Goal: Task Accomplishment & Management: Manage account settings

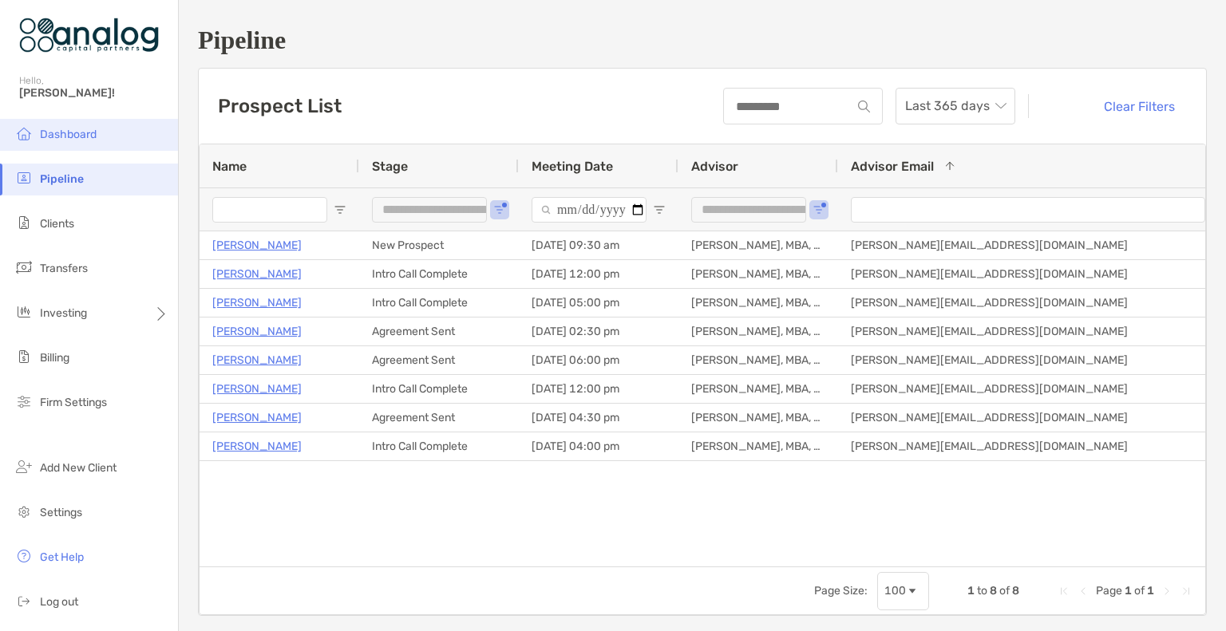
click at [97, 139] on li "Dashboard" at bounding box center [89, 135] width 178 height 32
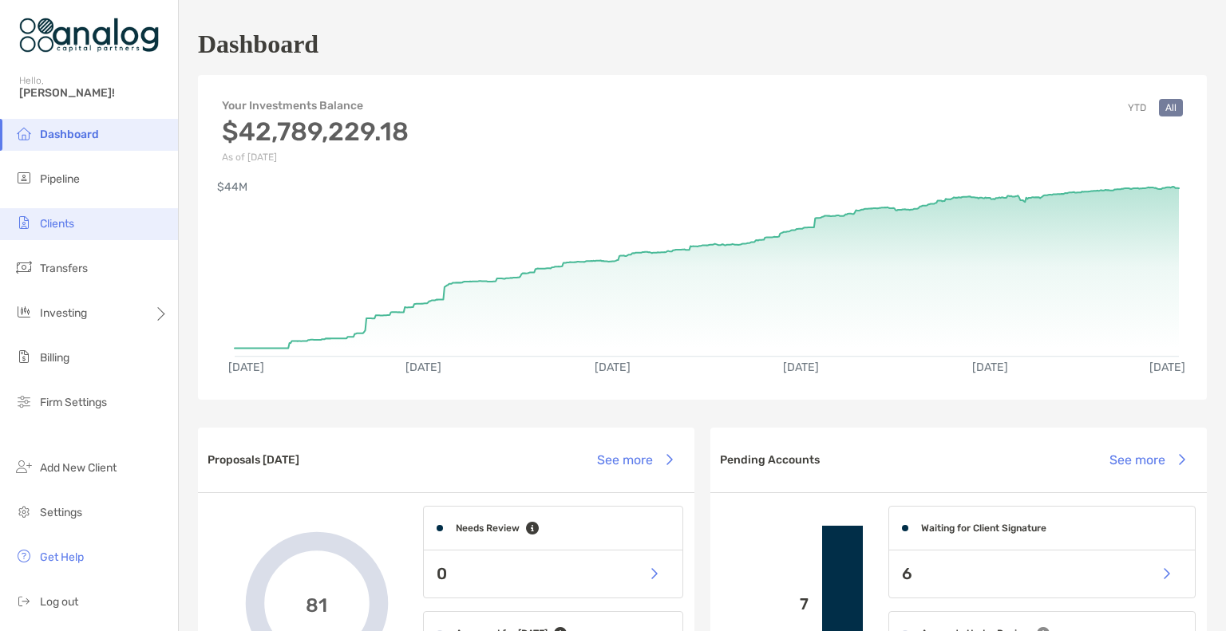
click at [74, 217] on span "Clients" at bounding box center [57, 224] width 34 height 14
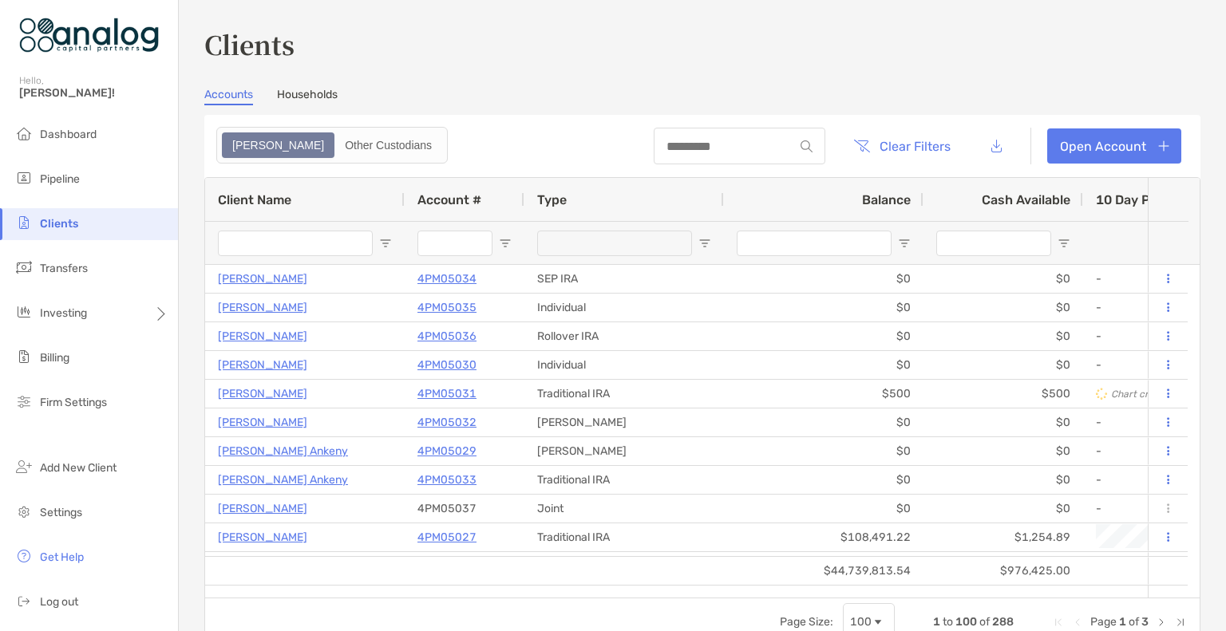
click at [275, 236] on input "Client Name Filter Input" at bounding box center [295, 244] width 155 height 26
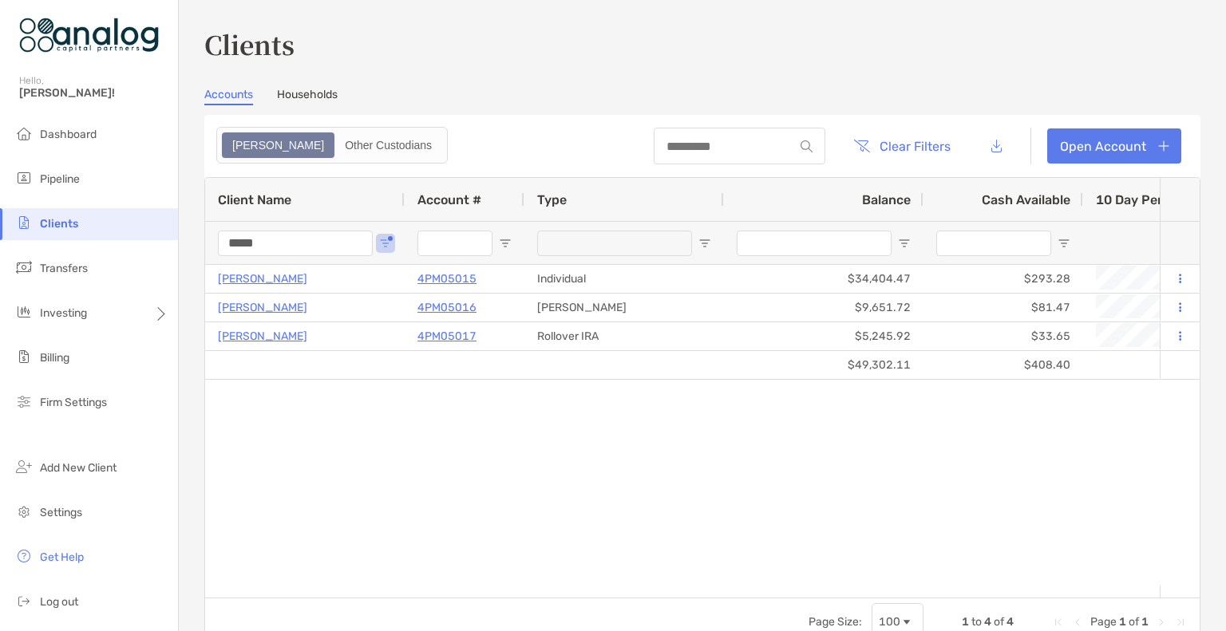
type input "*****"
